Goal: Find specific page/section: Find specific page/section

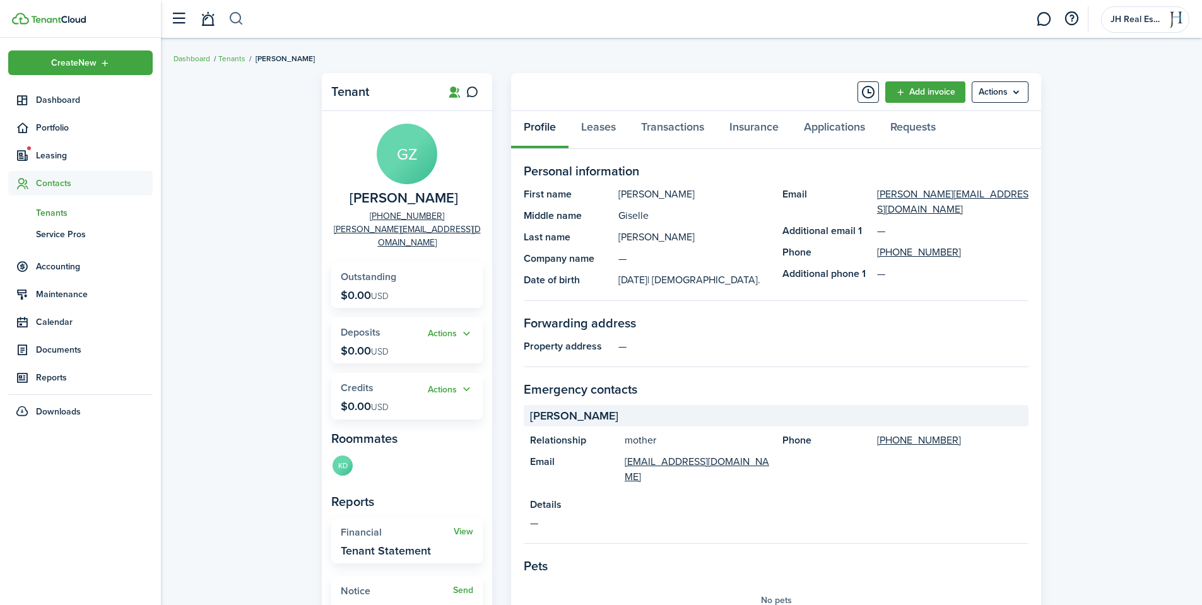
click at [242, 20] on button "button" at bounding box center [236, 18] width 16 height 21
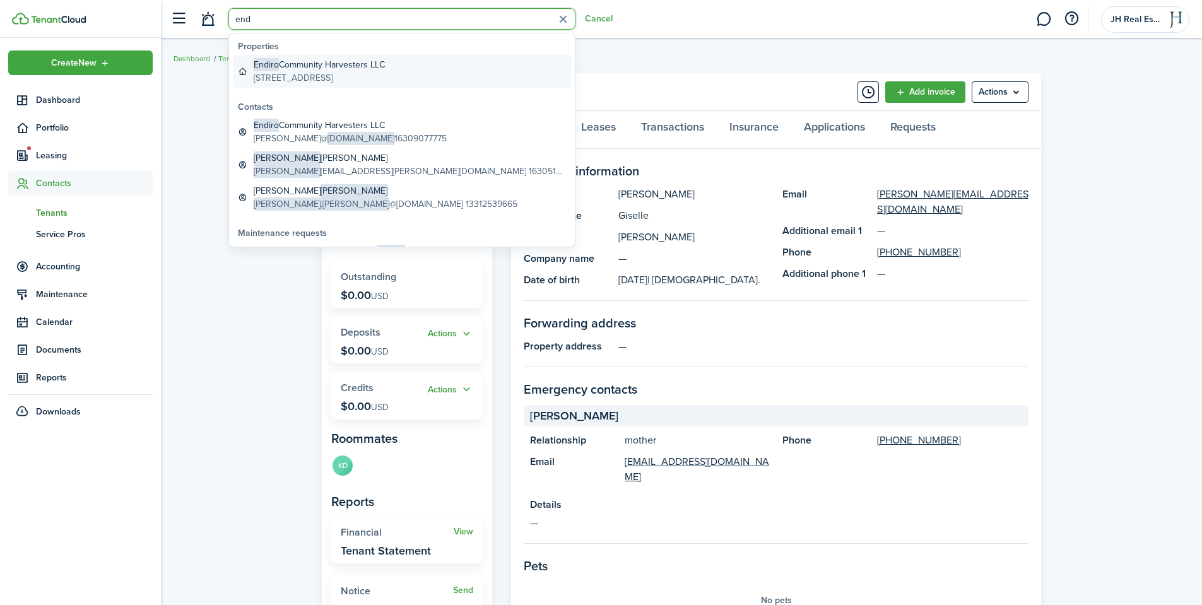
type input "end"
click at [302, 76] on global-search-item-description "[STREET_ADDRESS]" at bounding box center [319, 77] width 131 height 13
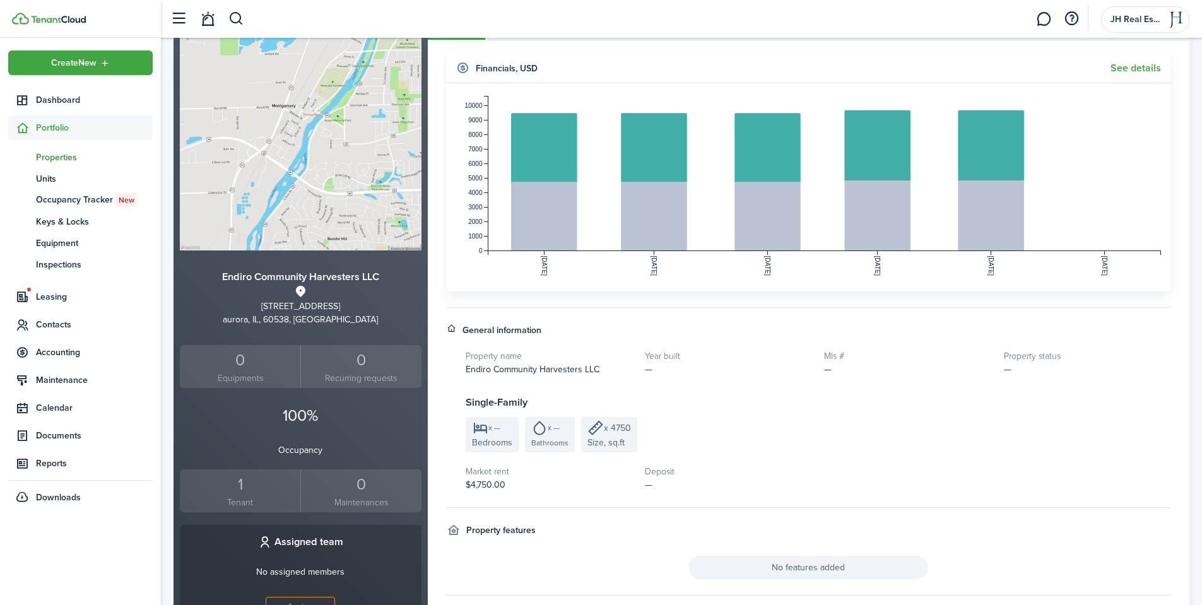
scroll to position [126, 0]
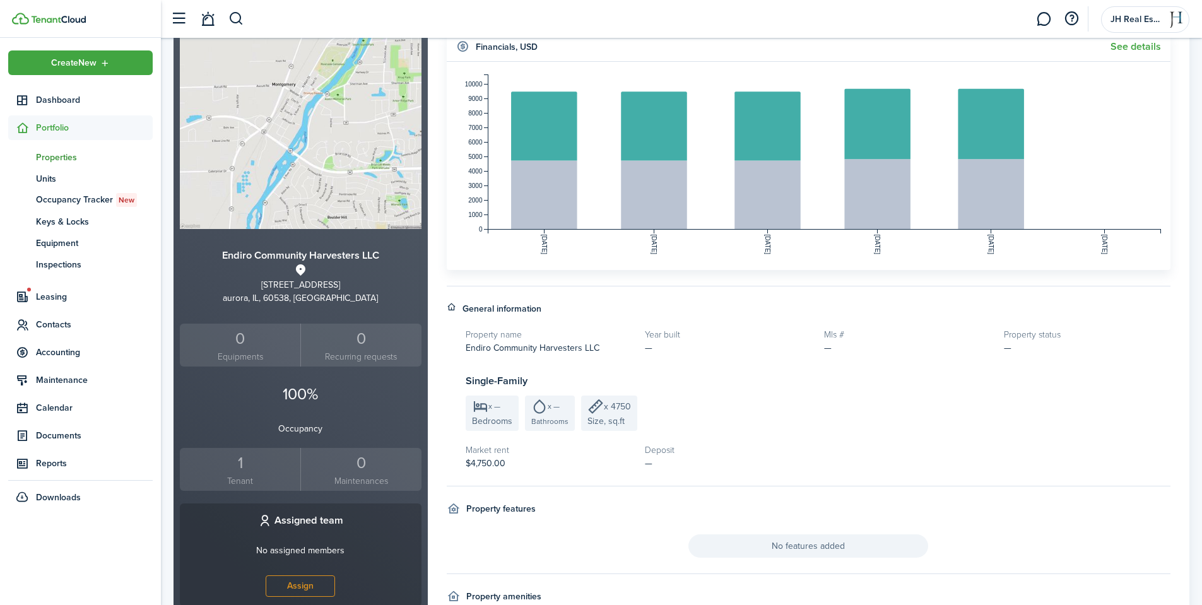
click at [248, 468] on div "1" at bounding box center [240, 463] width 114 height 24
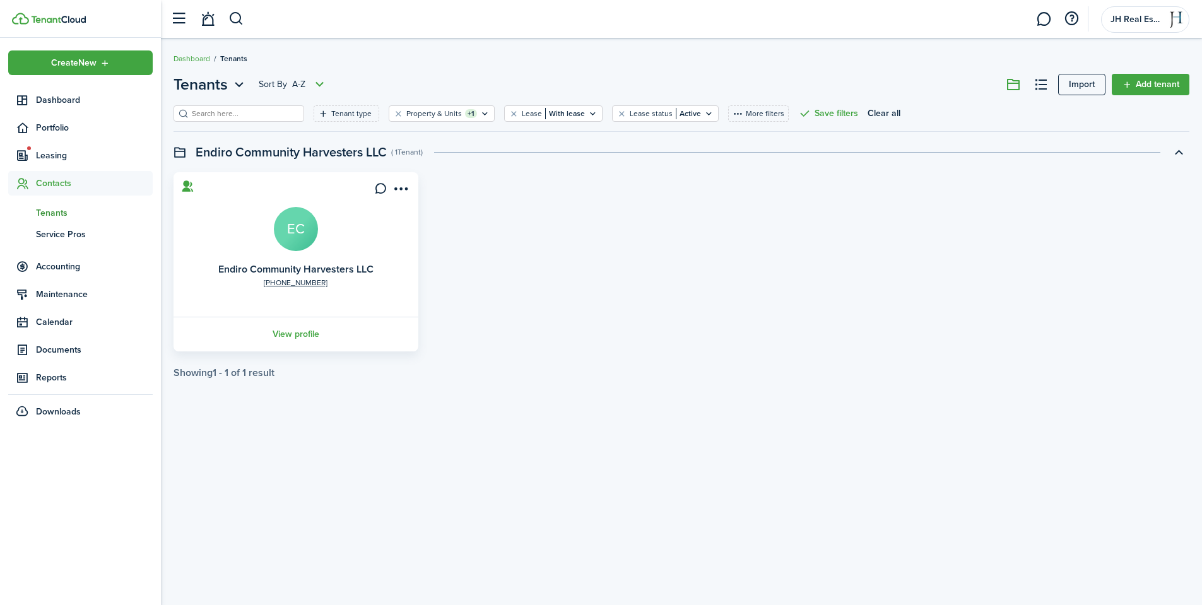
click at [294, 230] on avatar-text "EC" at bounding box center [296, 229] width 44 height 44
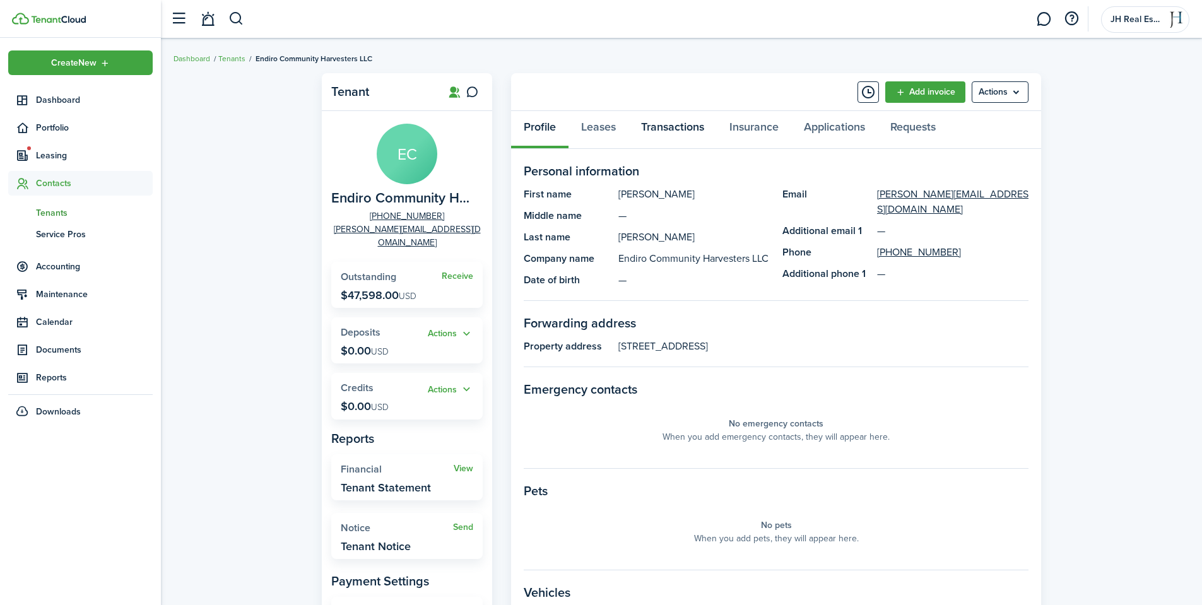
click at [660, 127] on link "Transactions" at bounding box center [672, 130] width 88 height 38
